Goal: Information Seeking & Learning: Learn about a topic

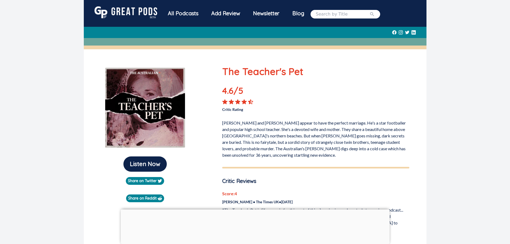
click at [187, 14] on div "All Podcasts" at bounding box center [183, 13] width 43 height 14
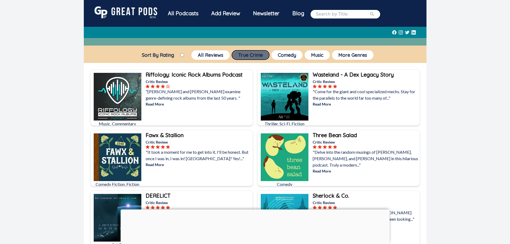
click at [242, 57] on button "True Crime" at bounding box center [251, 54] width 38 height 9
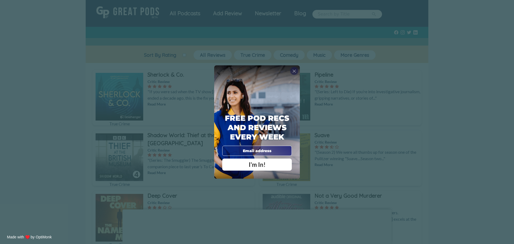
drag, startPoint x: 292, startPoint y: 72, endPoint x: 290, endPoint y: 75, distance: 3.0
click at [292, 73] on div "X" at bounding box center [294, 71] width 8 height 8
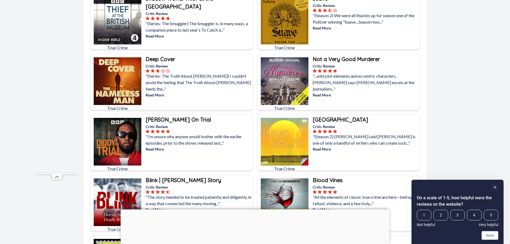
scroll to position [134, 0]
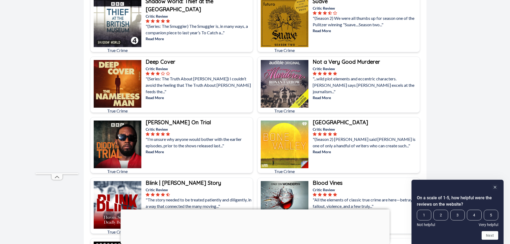
click at [335, 121] on b "[GEOGRAPHIC_DATA]" at bounding box center [340, 122] width 55 height 7
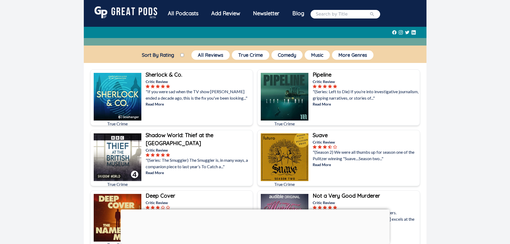
click at [330, 15] on input "search" at bounding box center [343, 14] width 54 height 6
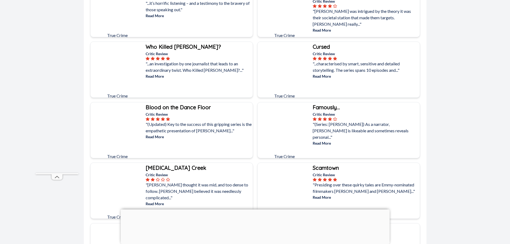
scroll to position [2144, 0]
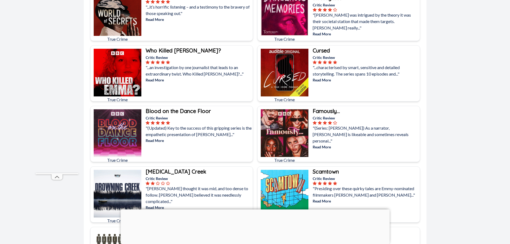
click at [157, 82] on p "Read More" at bounding box center [199, 80] width 106 height 6
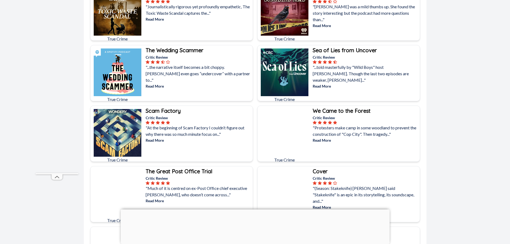
scroll to position [884, 0]
